Goal: Task Accomplishment & Management: Manage account settings

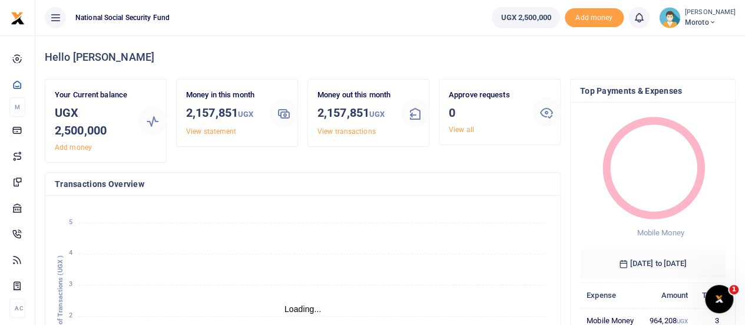
click at [714, 19] on span "Moroto" at bounding box center [710, 22] width 51 height 11
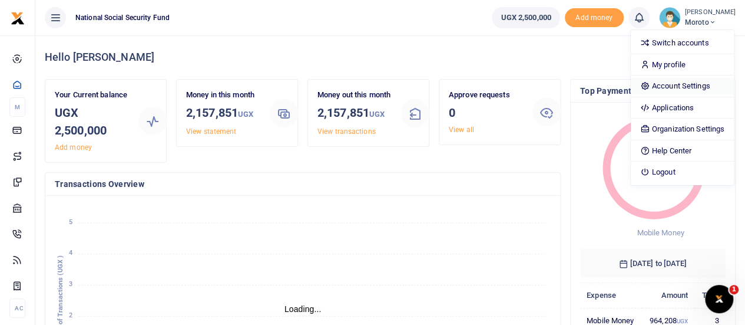
click at [680, 82] on link "Account Settings" at bounding box center [682, 86] width 103 height 16
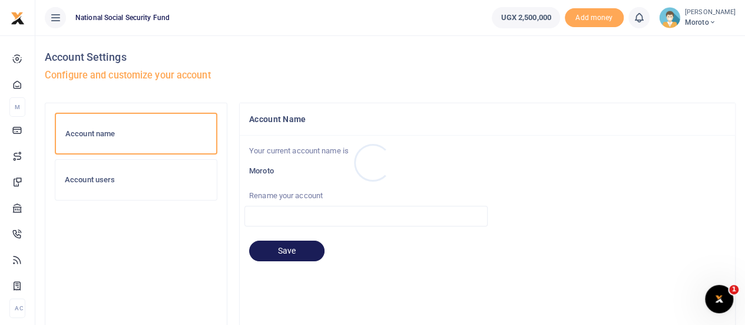
click at [92, 186] on div at bounding box center [372, 162] width 745 height 325
click at [90, 183] on h6 "Account users" at bounding box center [136, 179] width 143 height 9
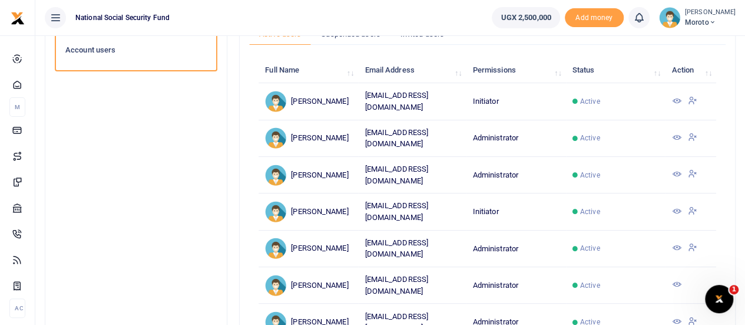
scroll to position [128, 0]
click at [674, 98] on icon at bounding box center [675, 101] width 9 height 9
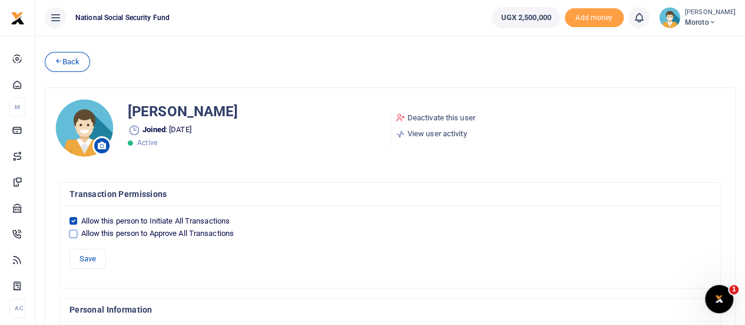
click at [75, 232] on input "Allow this person to Approve All Transactions" at bounding box center [73, 234] width 8 height 8
checkbox input "true"
click at [72, 220] on input "Allow this person to Initiate All Transactions" at bounding box center [73, 221] width 8 height 8
checkbox input "false"
click at [86, 256] on button "Save" at bounding box center [87, 259] width 37 height 20
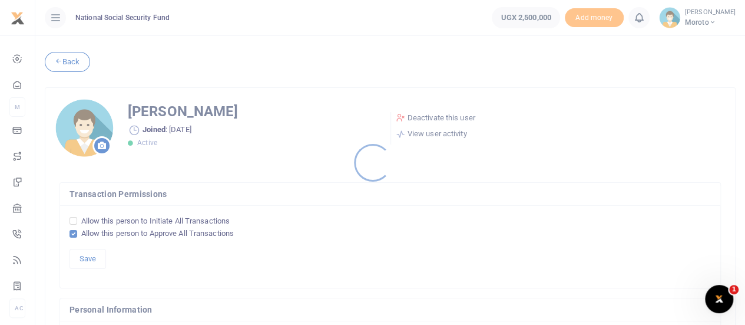
click at [68, 58] on div at bounding box center [372, 162] width 745 height 325
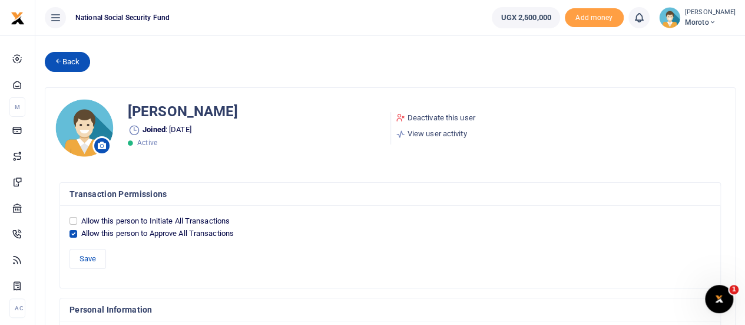
click at [57, 58] on icon at bounding box center [59, 61] width 8 height 8
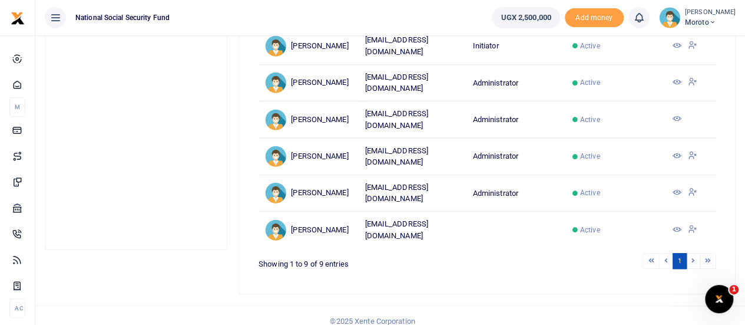
scroll to position [59, 0]
